Goal: Complete application form: Complete application form

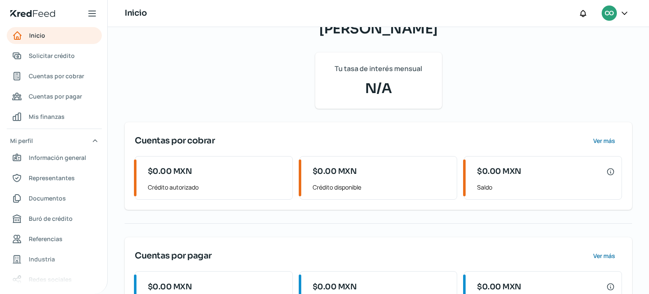
scroll to position [137, 0]
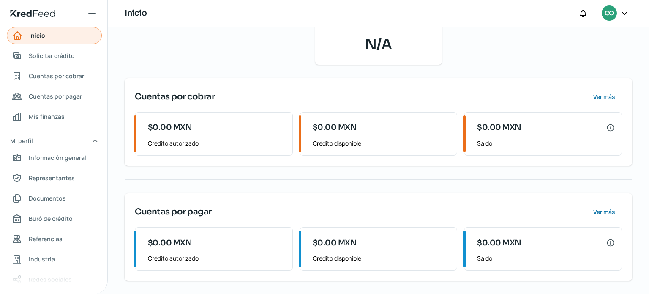
click at [51, 37] on link "Inicio" at bounding box center [54, 35] width 95 height 17
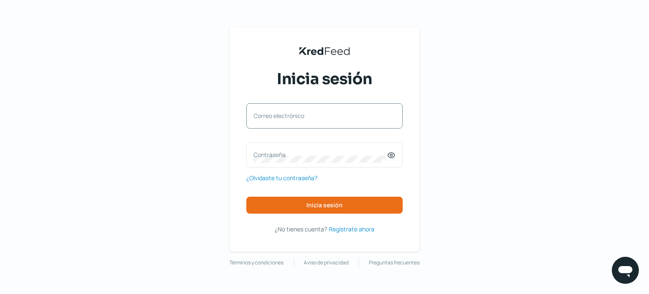
click at [292, 109] on div "Correo electrónico" at bounding box center [324, 115] width 156 height 25
type input "guadalupehernandez.hc@gmail.com"
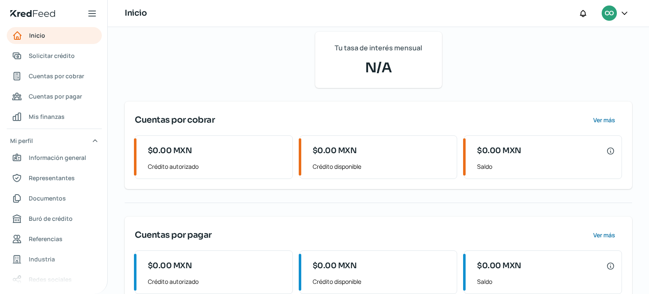
scroll to position [139, 0]
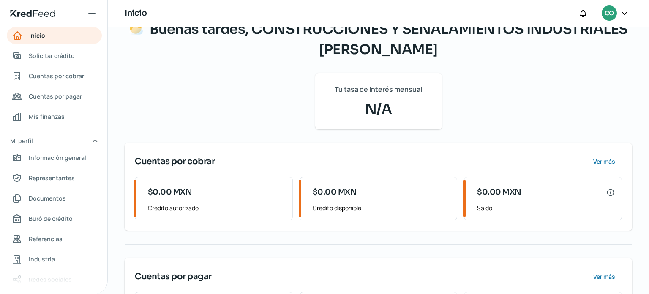
scroll to position [139, 0]
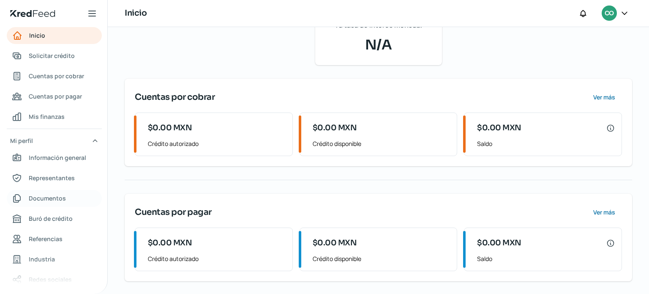
click at [52, 199] on span "Documentos" at bounding box center [47, 198] width 37 height 11
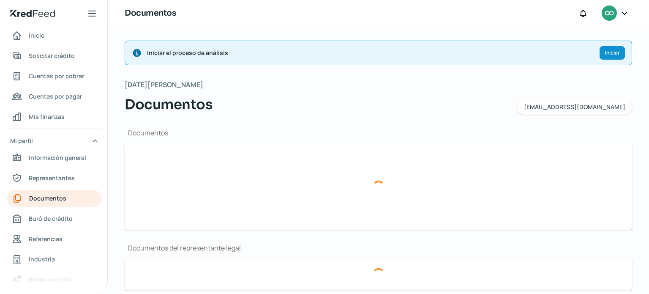
type input "CONSTANCIA FISCAL HC_MAYO2025.pdf"
type input "Escaneo0093.pdf"
type input "Acta Constitutiva Construcciones y Señalamientos Industriales Hernandez SA de C…"
type input "ESTADO DE CUENTA ABRIL 2025.pdf"
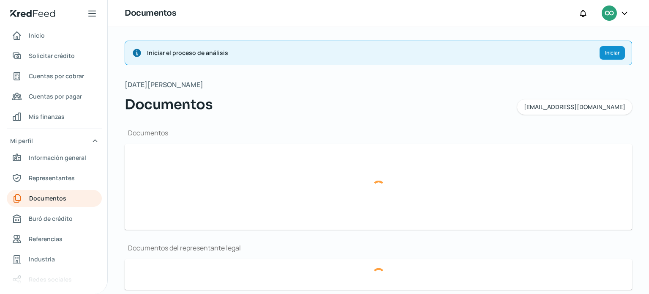
type input "ESTADO DE CUENTA MARZO 2025.pdf"
type input "ESTADO DE CUENTA FEBRERO 2025.pdf"
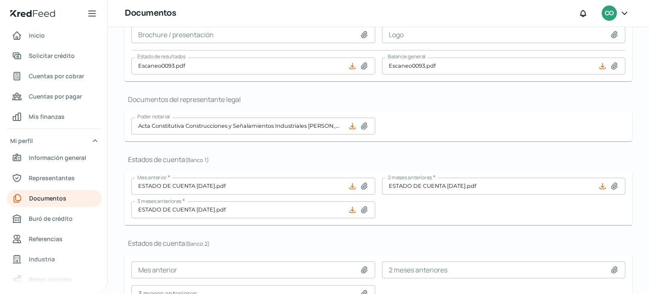
scroll to position [149, 0]
click at [68, 159] on span "Información general" at bounding box center [57, 157] width 57 height 11
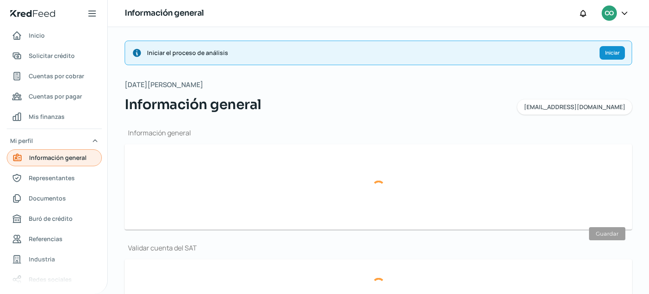
type input "guadalupehernandez.hc@gmail.com"
type input "Personas morales del régimen general"
type input "CONSTRUCCIONES Y SEÑALAMIENTOS INDUSTRIALES HERNANDEZ"
type input "55 - 4022 - 5792"
type input "CSI130409F2A"
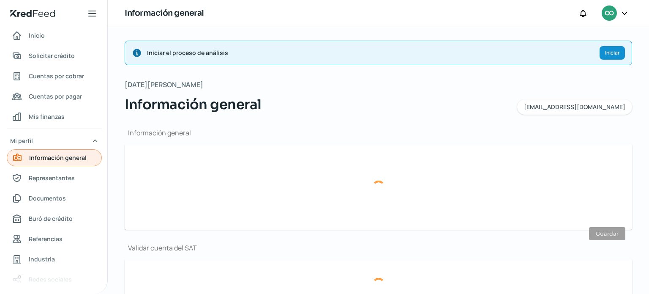
type input "DIVISION DEL NORTE"
type input "75"
type input "54467"
type input "FRANCISCO I MADERO"
type input "NICOLAS ROMERO"
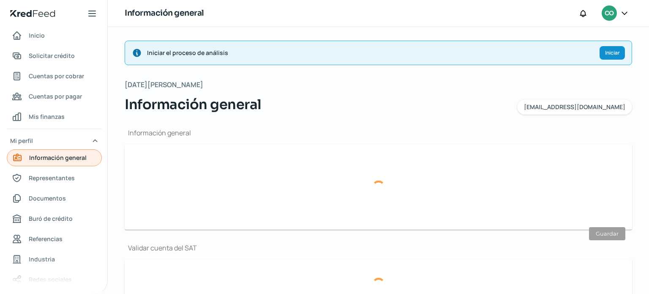
type input "Estado de México"
type input "MEXICO"
type input "Enero_2025.pdf"
type input "5"
type input "2"
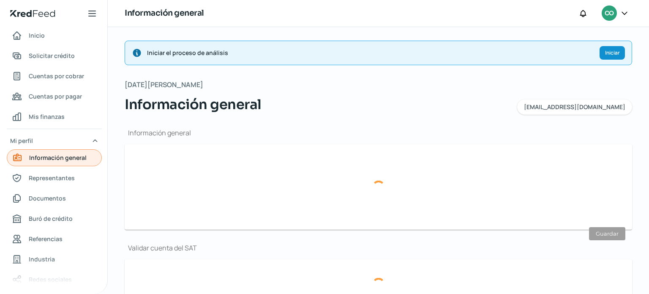
type input "Propia"
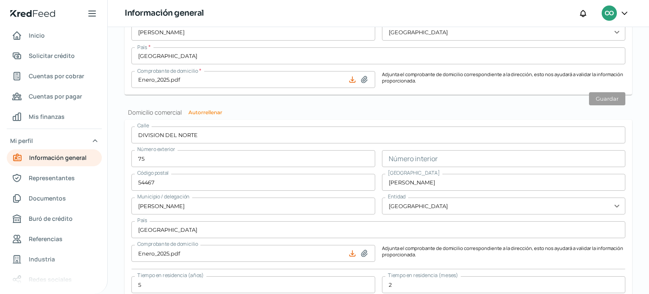
scroll to position [549, 0]
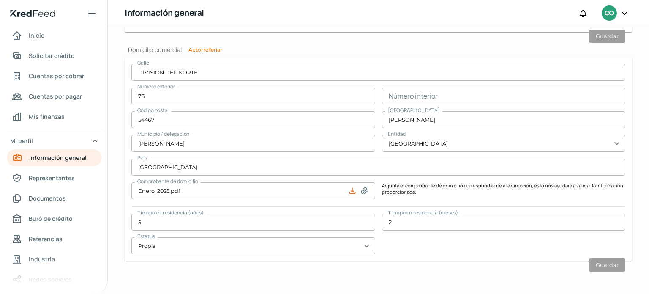
click at [362, 190] on icon at bounding box center [364, 191] width 6 height 6
type input "C:\fakepath\Junio_2025 (1).pdf"
type input "Junio_2025 (1).pdf"
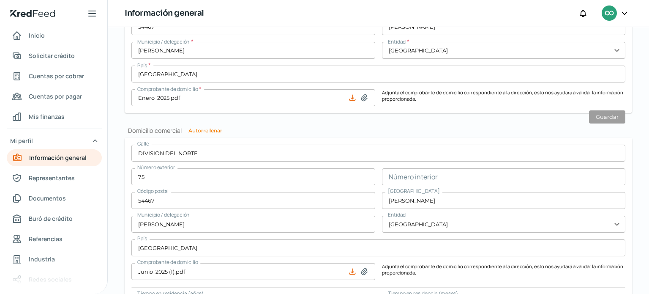
scroll to position [463, 0]
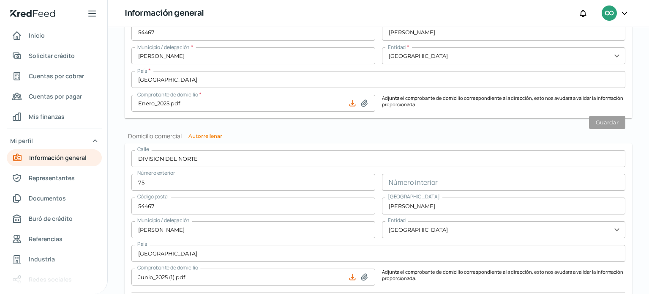
click at [361, 104] on icon at bounding box center [364, 103] width 6 height 6
type input "C:\fakepath\Junio_2025 (1).pdf"
type input "Junio_2025 (1).pdf"
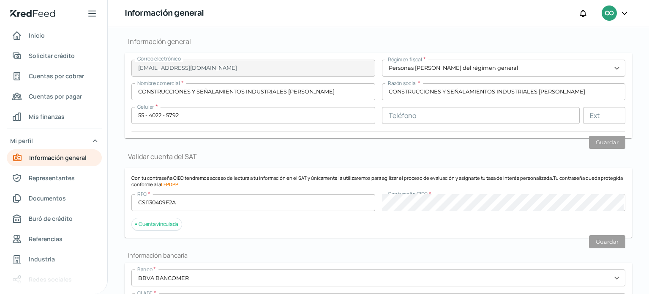
scroll to position [0, 0]
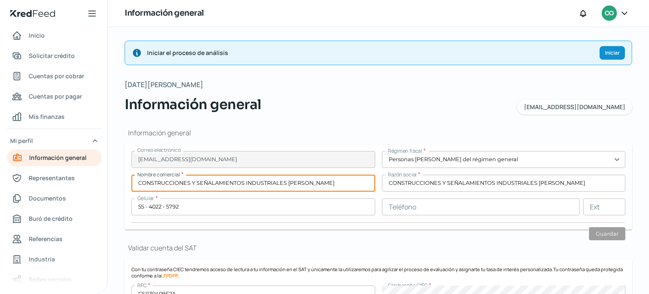
click at [330, 182] on input "CONSTRUCCIONES Y SEÑALAMIENTOS INDUSTRIALES HERNANDEZ" at bounding box center [253, 183] width 244 height 17
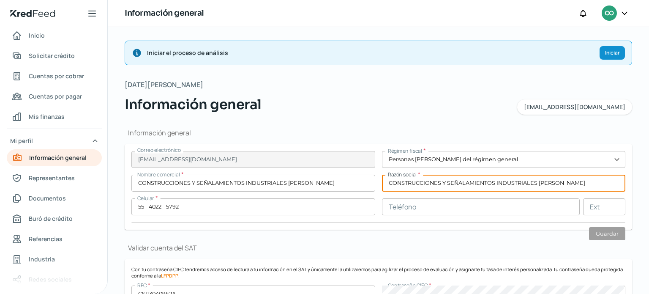
click at [596, 178] on input "CONSTRUCCIONES Y SEÑALAMIENTOS INDUSTRIALES HERNANDEZ" at bounding box center [504, 183] width 244 height 17
type input "CONSTRUCCIONES Y SEÑALAMIENTOS INDUSTRIALES HERNANDEZ SA DE CV"
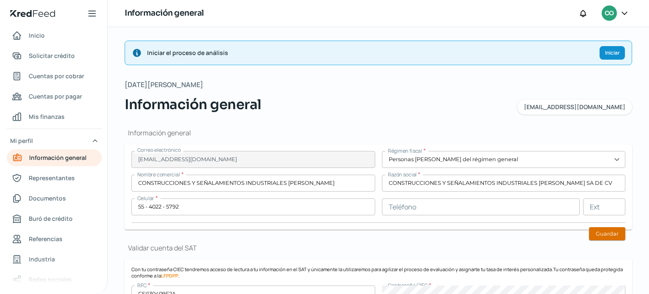
click at [598, 231] on button "Guardar" at bounding box center [607, 233] width 36 height 13
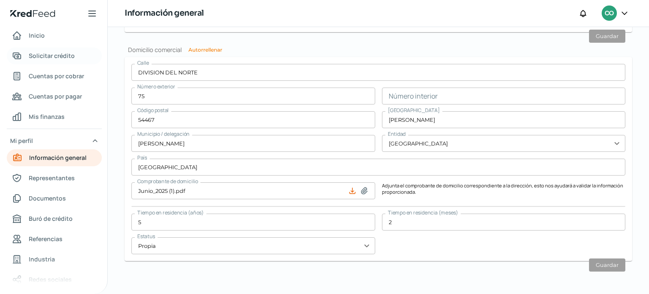
click at [55, 55] on span "Solicitar crédito" at bounding box center [52, 55] width 46 height 11
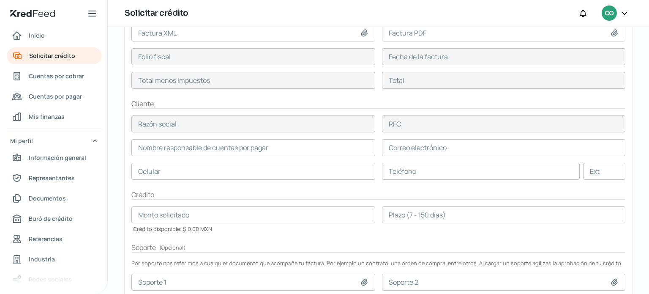
scroll to position [177, 0]
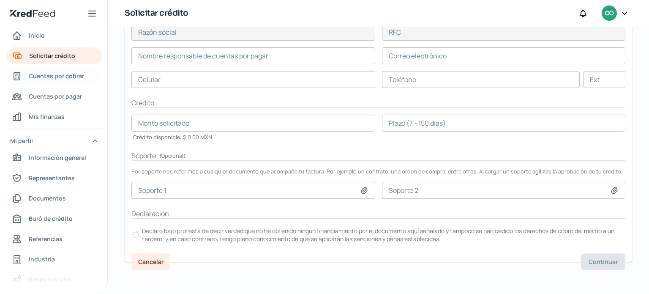
click at [61, 75] on span "Cuentas por cobrar" at bounding box center [56, 76] width 55 height 11
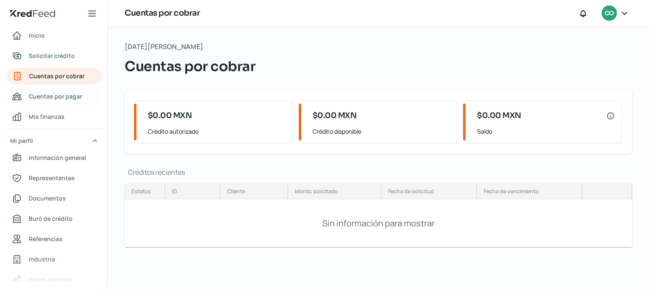
click at [60, 100] on span "Cuentas por pagar" at bounding box center [55, 96] width 53 height 11
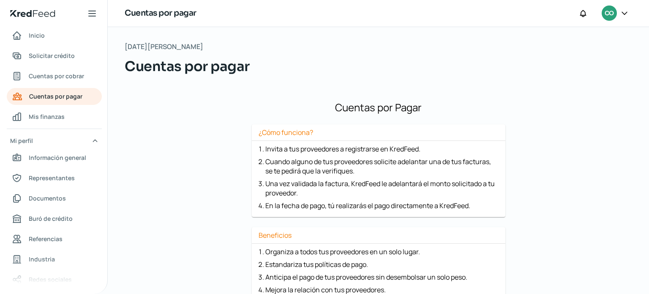
scroll to position [67, 0]
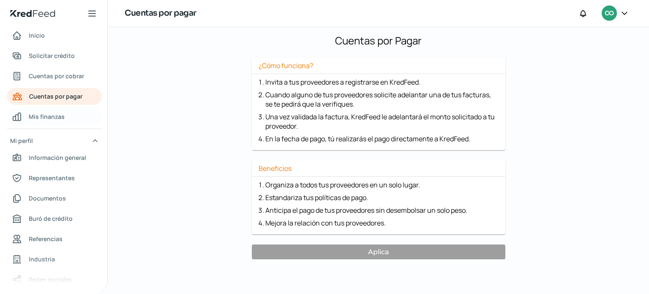
click at [43, 116] on span "Mis finanzas" at bounding box center [47, 116] width 36 height 11
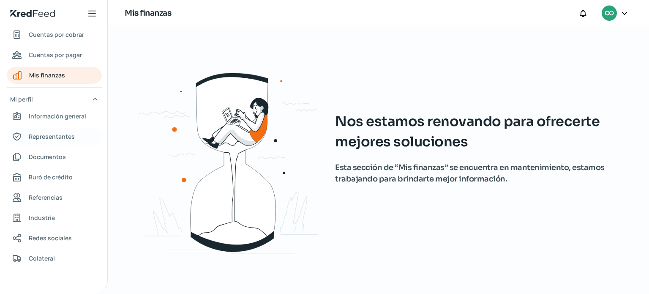
scroll to position [44, 0]
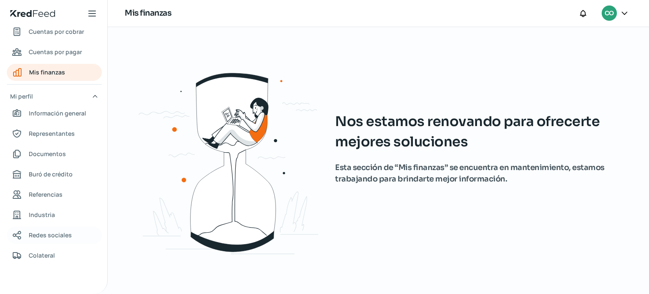
click at [44, 234] on span "Redes sociales" at bounding box center [50, 234] width 43 height 11
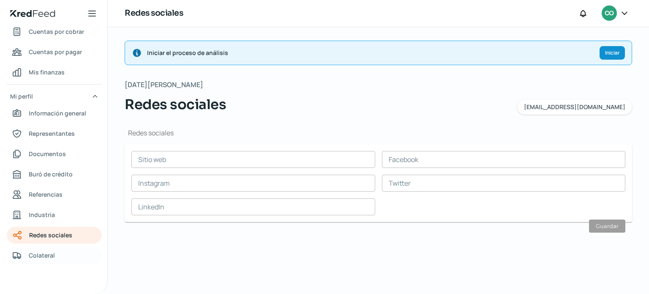
click at [43, 256] on span "Colateral" at bounding box center [42, 255] width 26 height 11
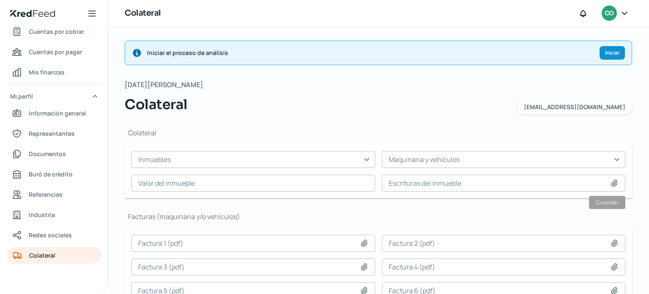
scroll to position [45, 0]
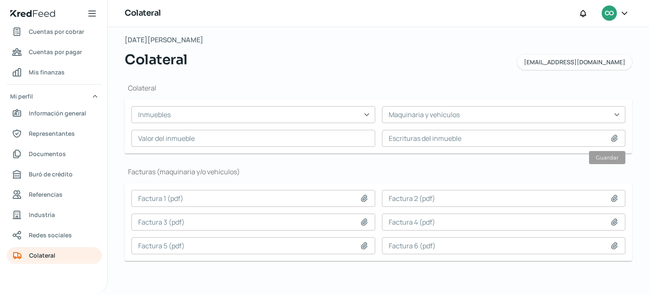
click at [93, 14] on icon at bounding box center [92, 13] width 10 height 10
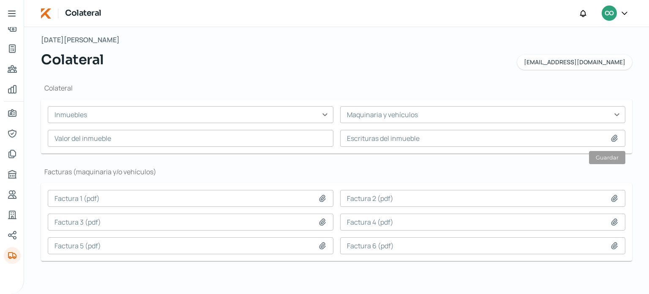
click at [12, 14] on icon at bounding box center [12, 13] width 10 height 10
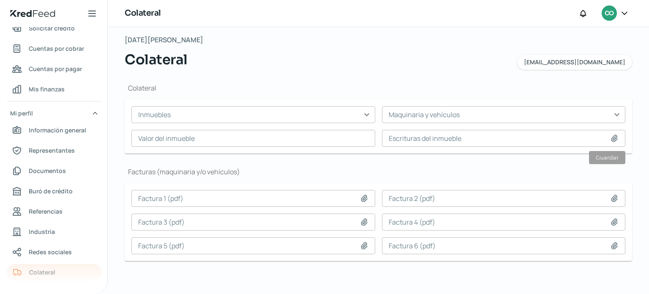
click at [622, 14] on icon at bounding box center [624, 13] width 8 height 8
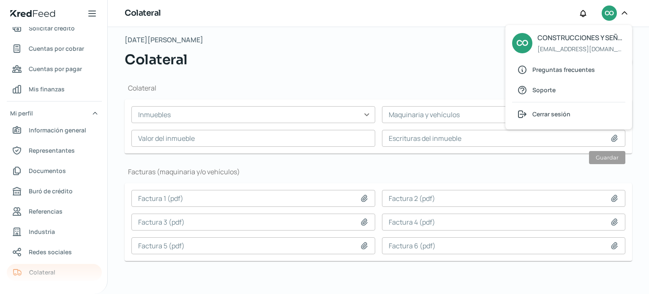
click at [415, 25] on div "Colateral CO CO CONSTRUCCIONES Y SEÑALAMIENTOS INDUSTRIALES HERNANDEZ guadalupe…" at bounding box center [378, 13] width 541 height 27
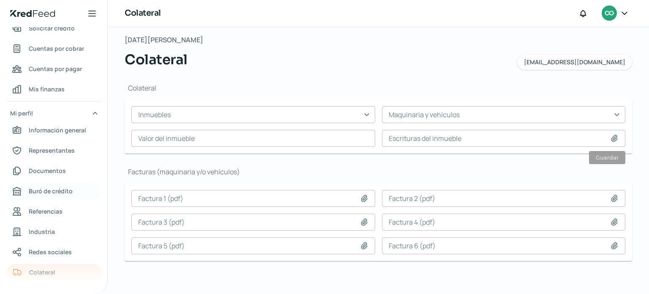
scroll to position [0, 0]
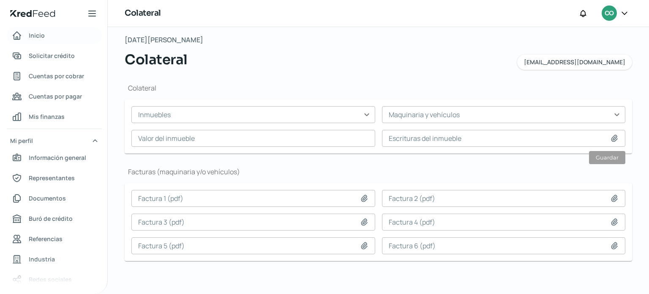
click at [33, 36] on span "Inicio" at bounding box center [37, 35] width 16 height 11
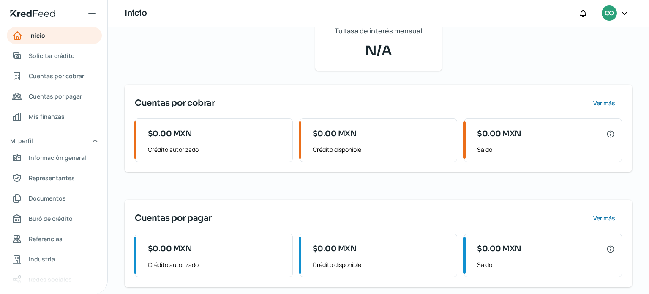
scroll to position [139, 0]
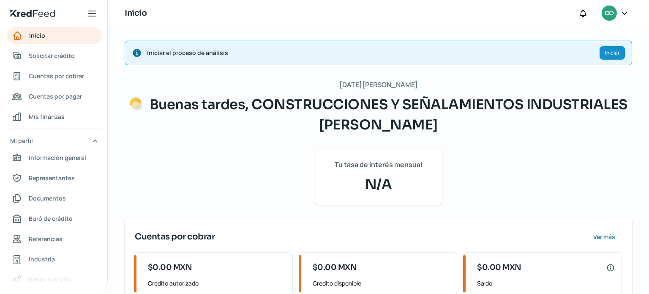
scroll to position [139, 0]
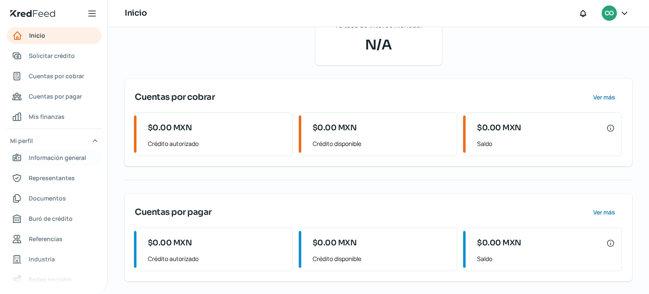
click at [73, 157] on span "Información general" at bounding box center [57, 157] width 57 height 11
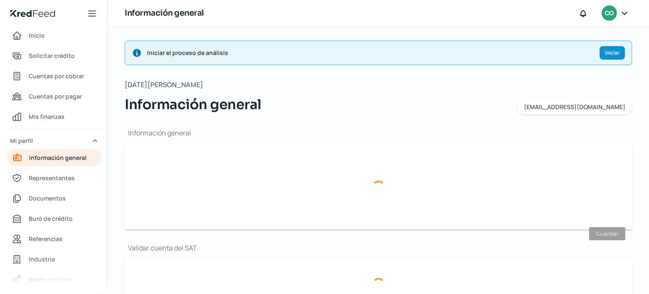
type input "guadalupehernandez.hc@gmail.com"
type input "Personas morales del régimen general"
type input "CONSTRUCCIONES Y SEÑALAMIENTOS INDUSTRIALES HERNANDEZ"
type input "55 - 4022 - 5792"
type input "CSI130409F2A"
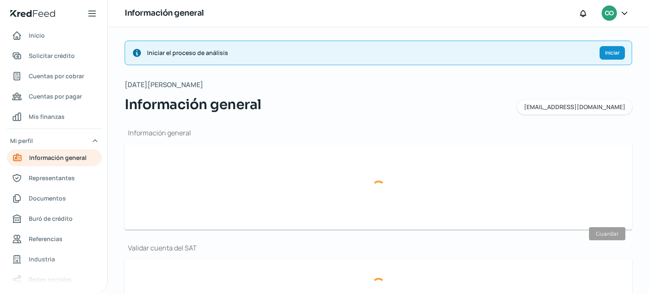
type input "DIVISION DEL NORTE"
type input "75"
type input "54467"
type input "FRANCISCO I MADERO"
type input "NICOLAS ROMERO"
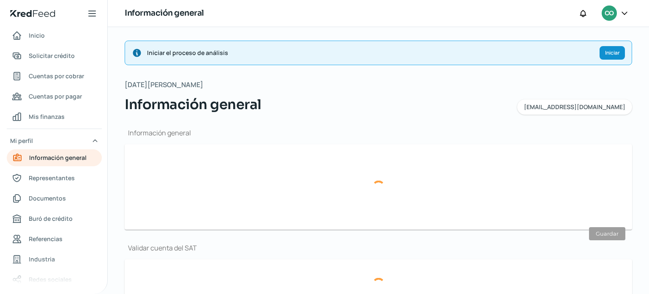
type input "Estado de México"
type input "MEXICO"
type input "Junio_2025 (1).pdf"
type input "5"
type input "2"
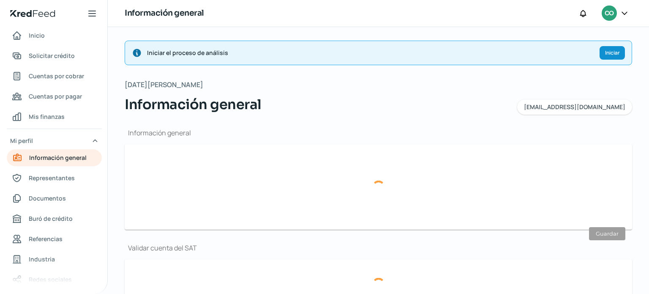
type input "Propia"
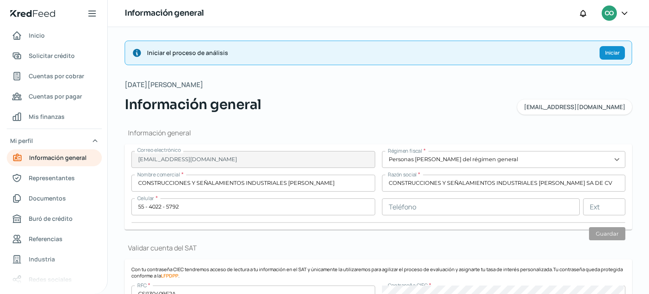
type input "Junio_2025 (1).pdf"
